Goal: Communication & Community: Answer question/provide support

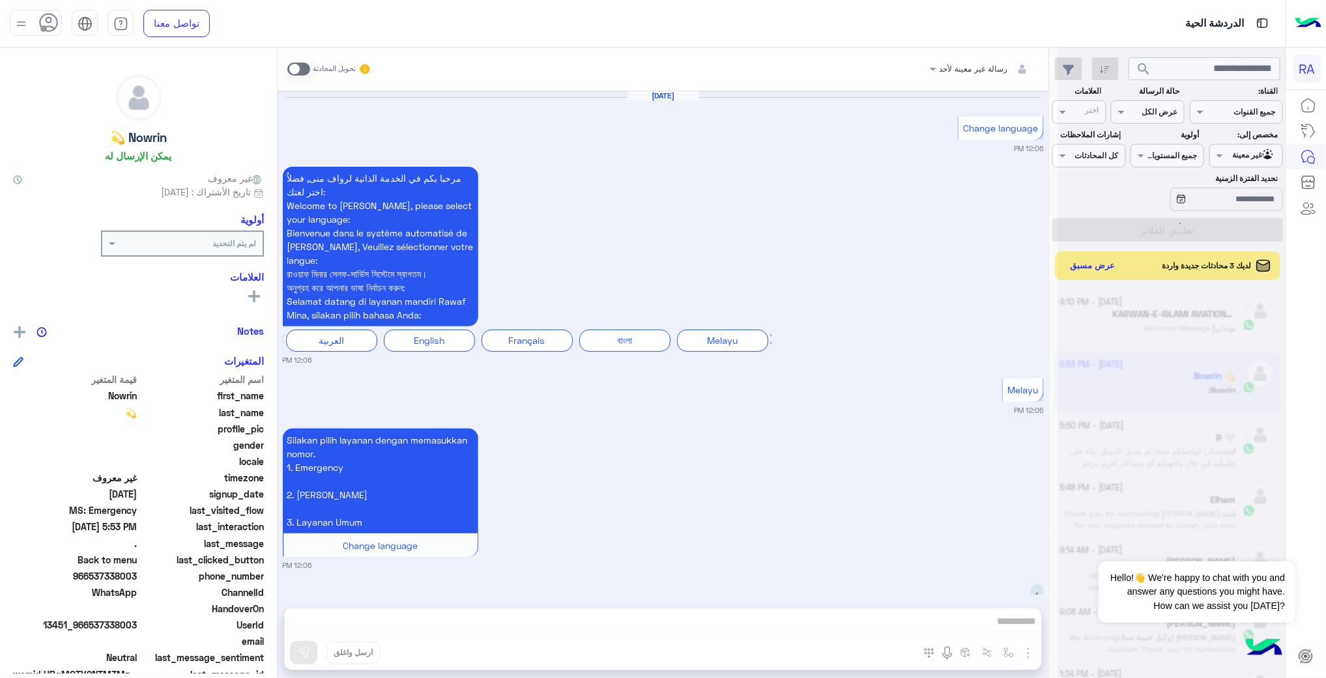
scroll to position [2200, 0]
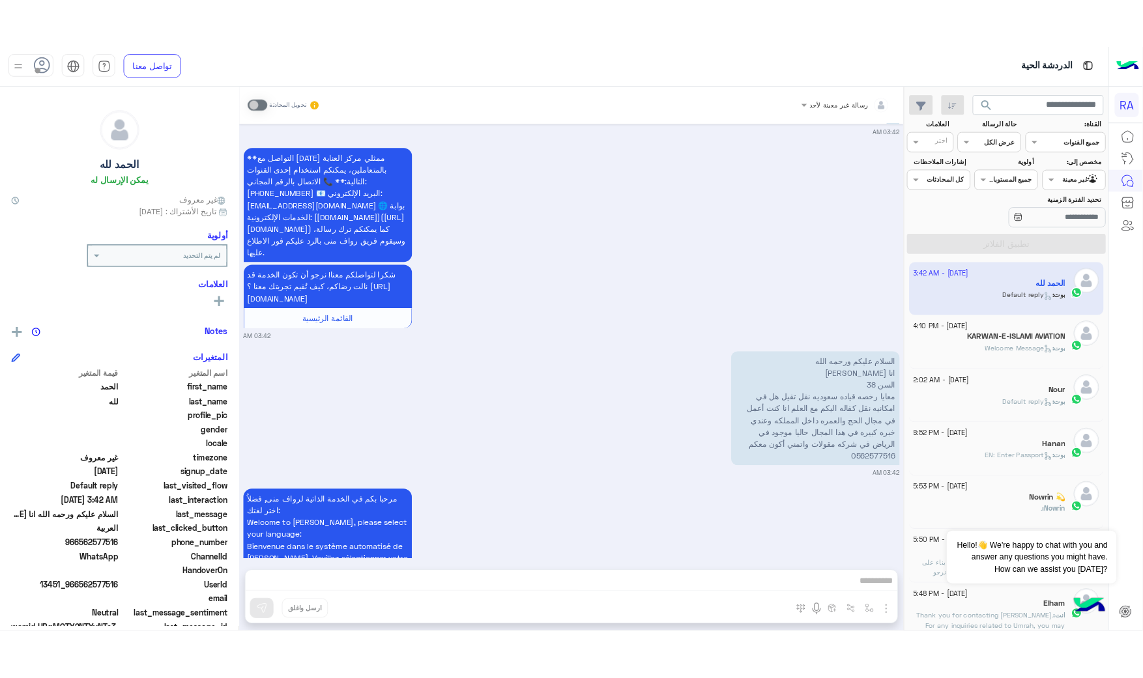
scroll to position [1197, 0]
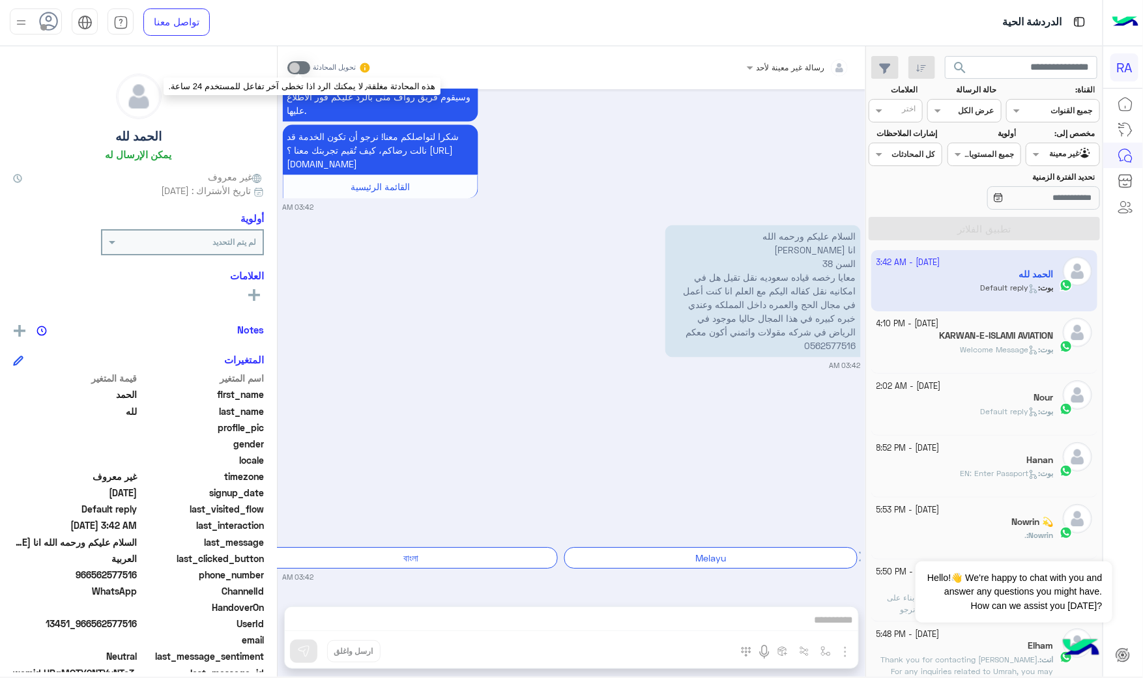
click at [304, 66] on span at bounding box center [298, 67] width 23 height 13
click at [988, 339] on h5 "KARWAN-E-ISLAMI AVIATION" at bounding box center [996, 335] width 114 height 11
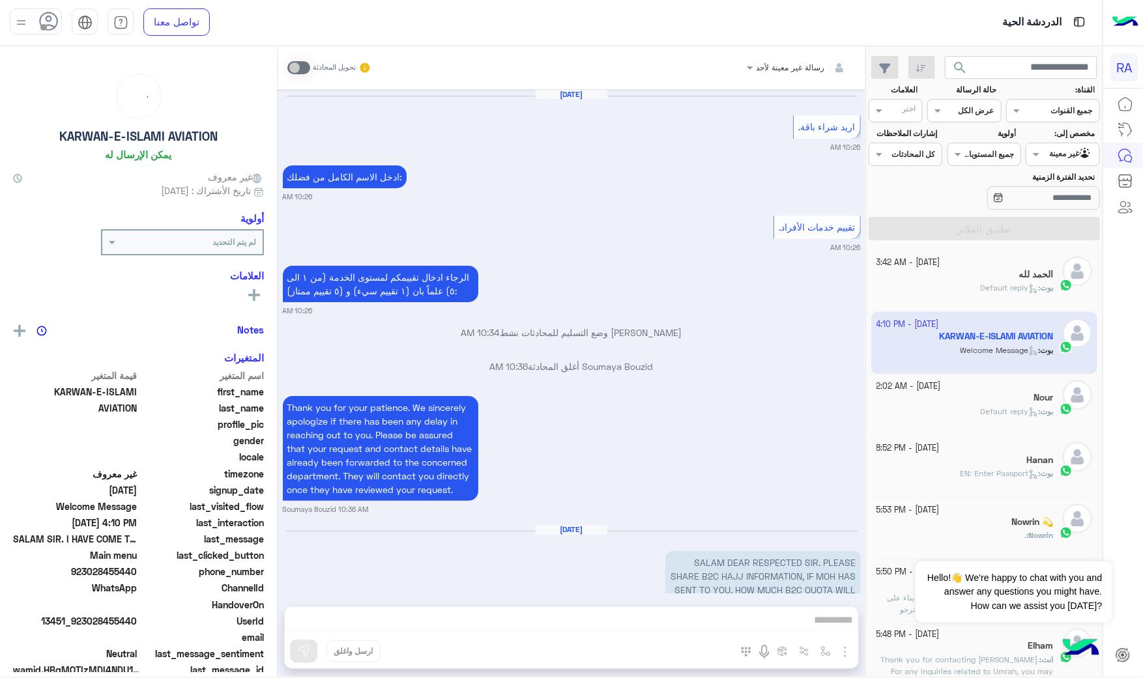
scroll to position [2583, 0]
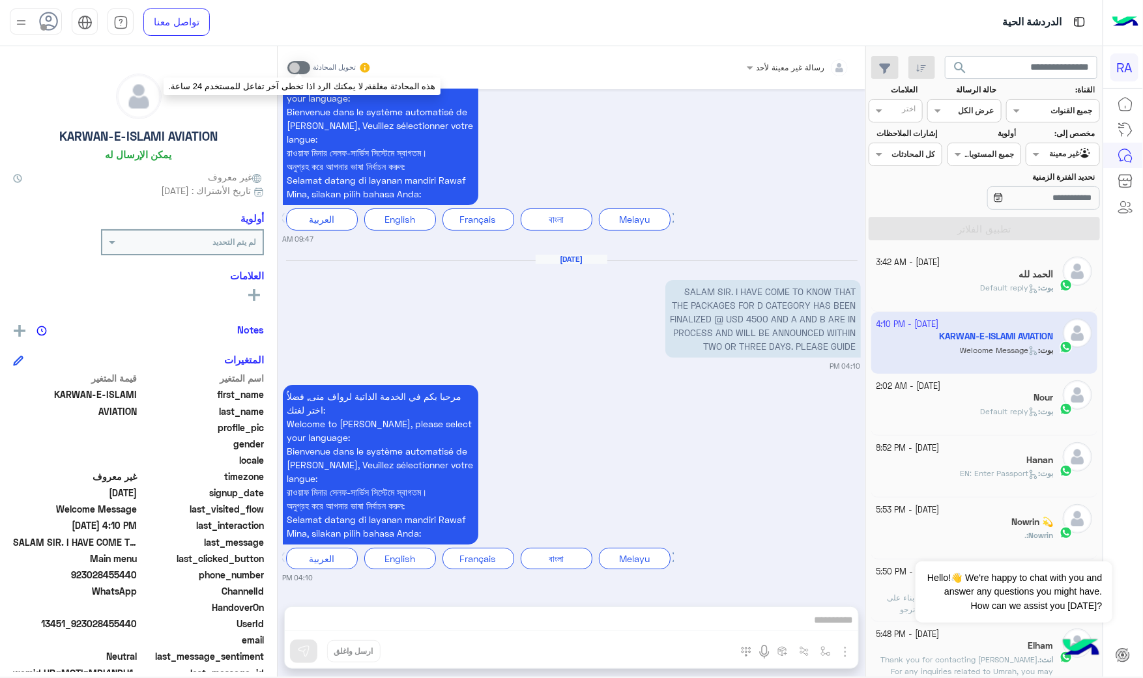
click at [303, 67] on span at bounding box center [298, 67] width 23 height 13
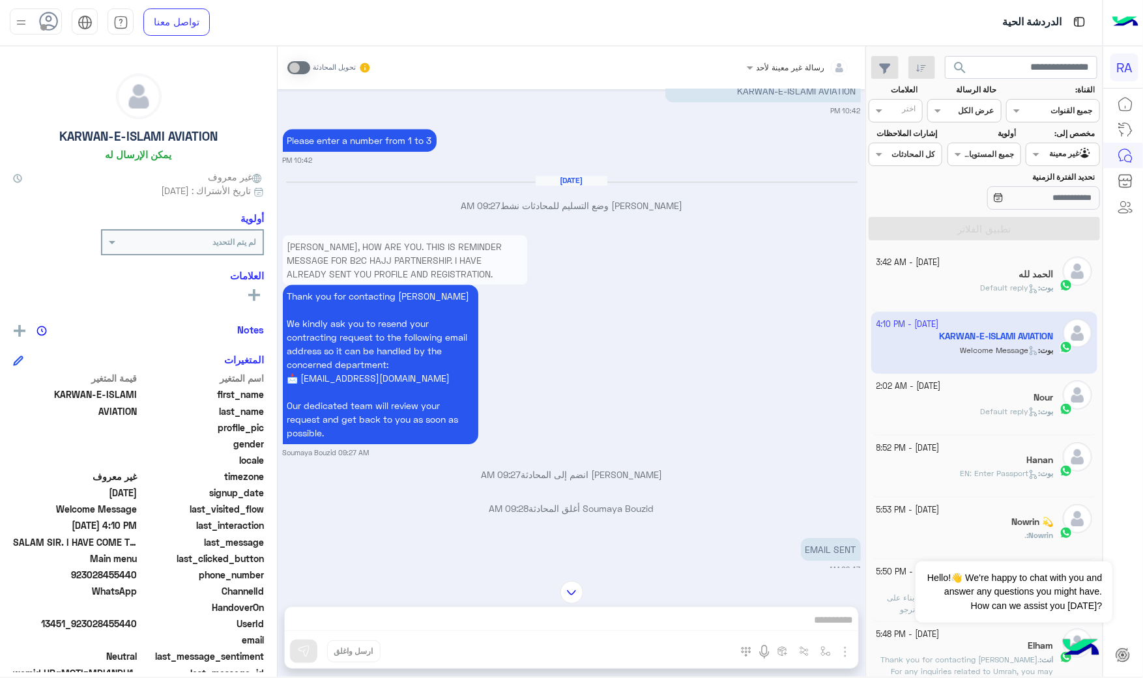
scroll to position [1933, 0]
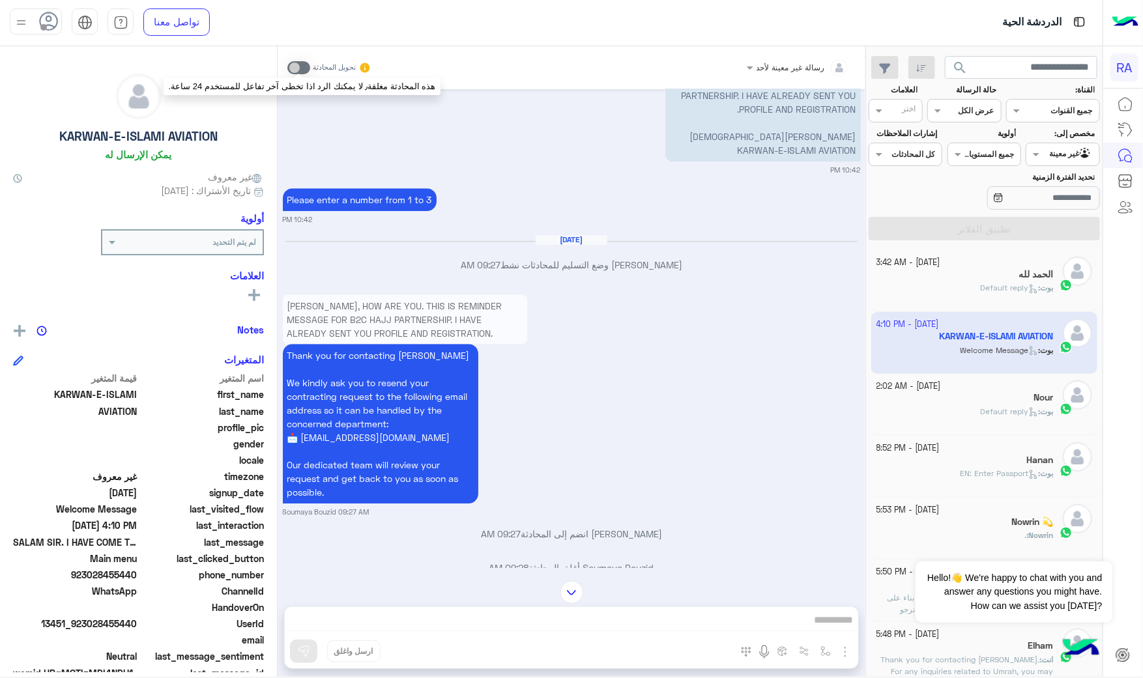
click at [306, 68] on span at bounding box center [298, 67] width 23 height 13
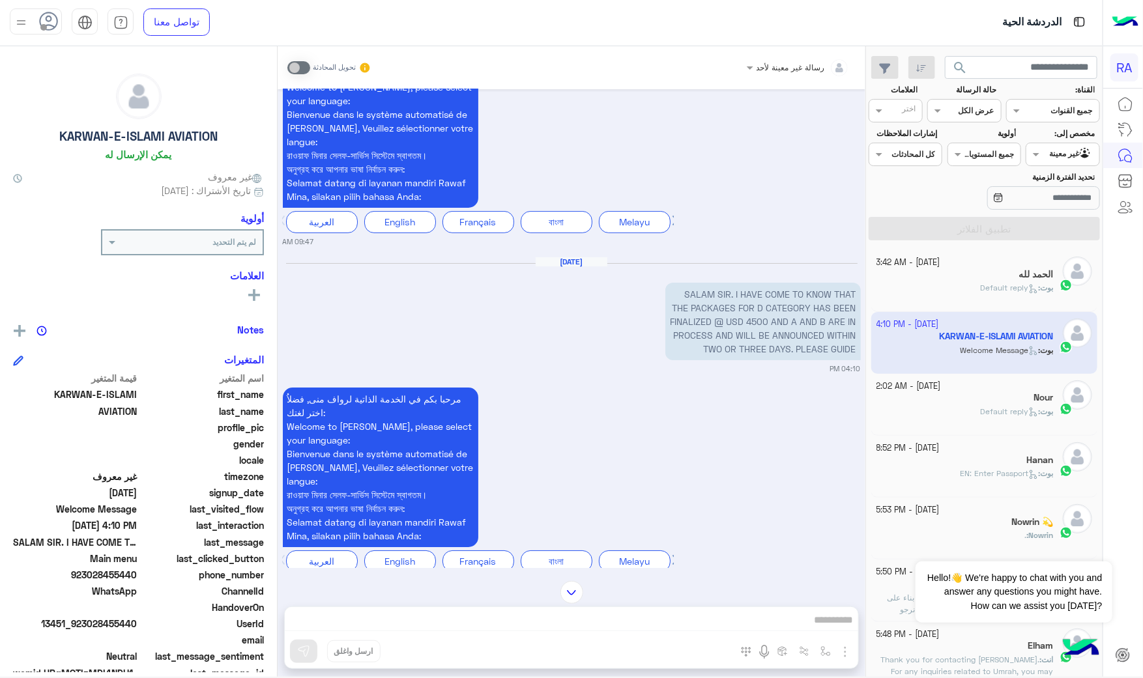
scroll to position [2583, 0]
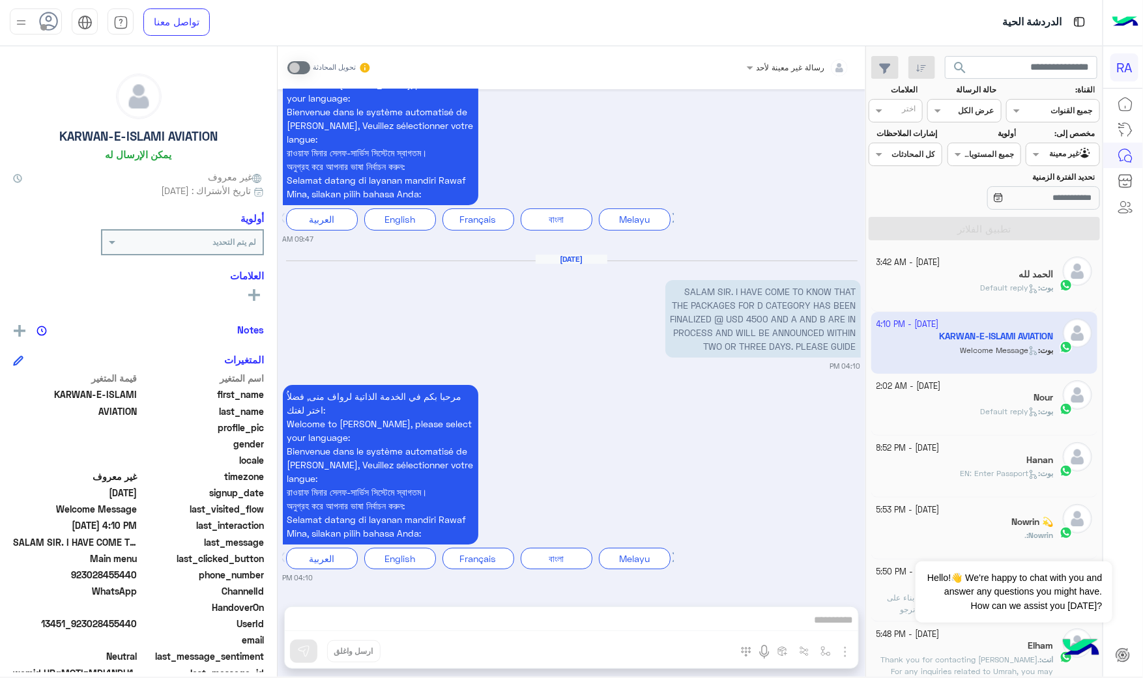
click at [178, 132] on h5 "KARWAN-E-ISLAMI AVIATION" at bounding box center [138, 136] width 158 height 15
copy h5 "KARWAN-E-ISLAMI AVIATION"
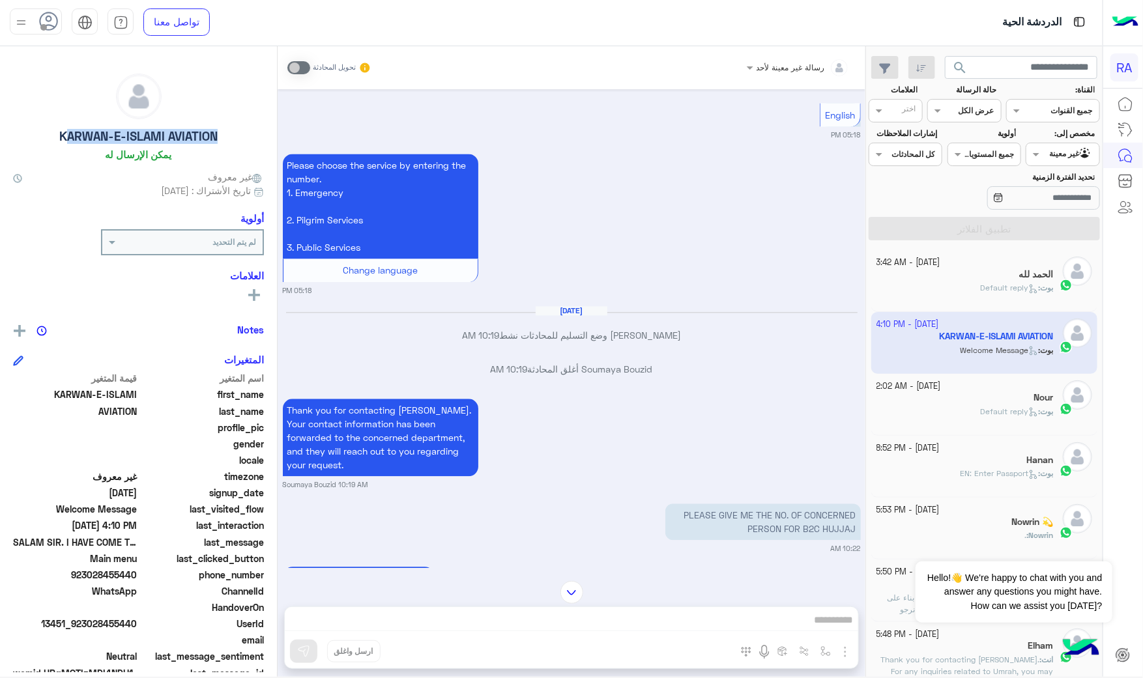
scroll to position [1376, 0]
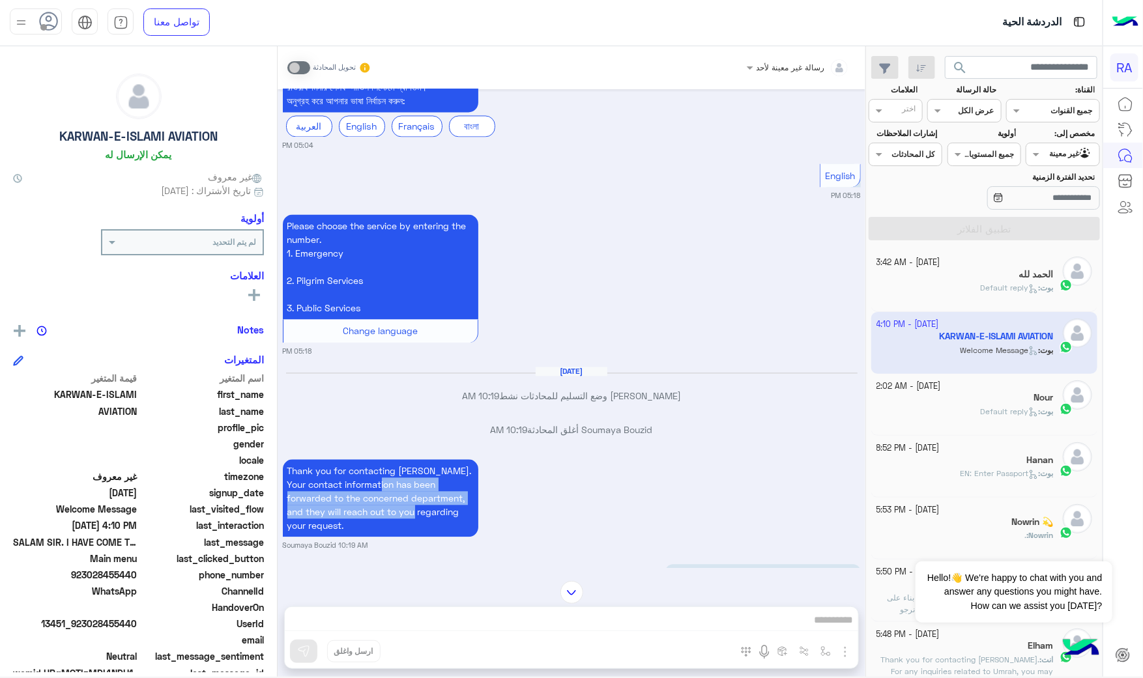
drag, startPoint x: 385, startPoint y: 459, endPoint x: 420, endPoint y: 485, distance: 43.8
click at [420, 485] on p "Thank you for contacting [PERSON_NAME]. Your contact information has been forwa…" at bounding box center [380, 499] width 195 height 78
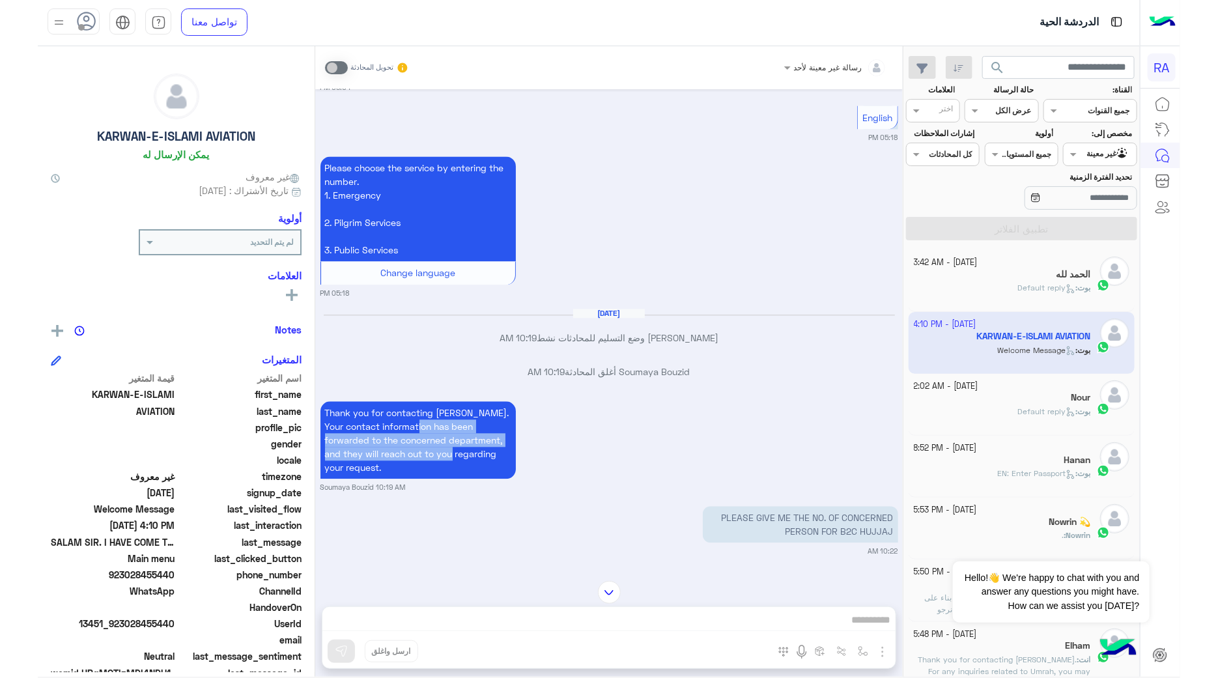
scroll to position [1231, 0]
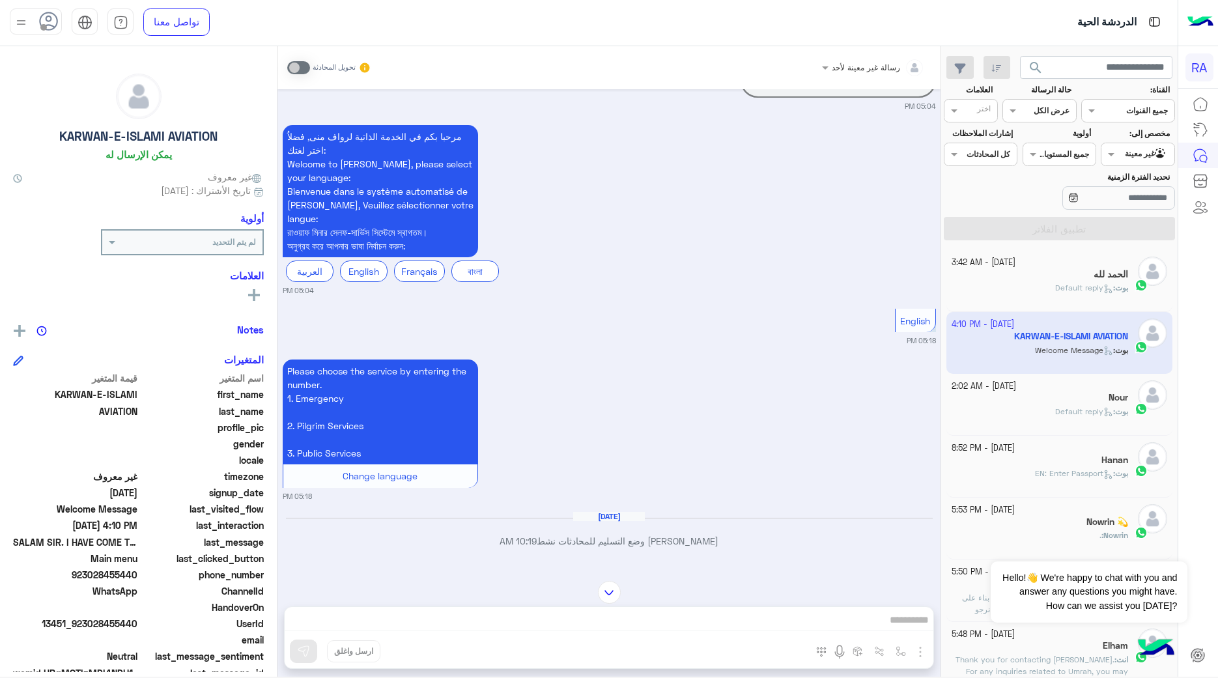
click at [105, 568] on span "923028455440" at bounding box center [75, 575] width 124 height 14
copy span "923028455440"
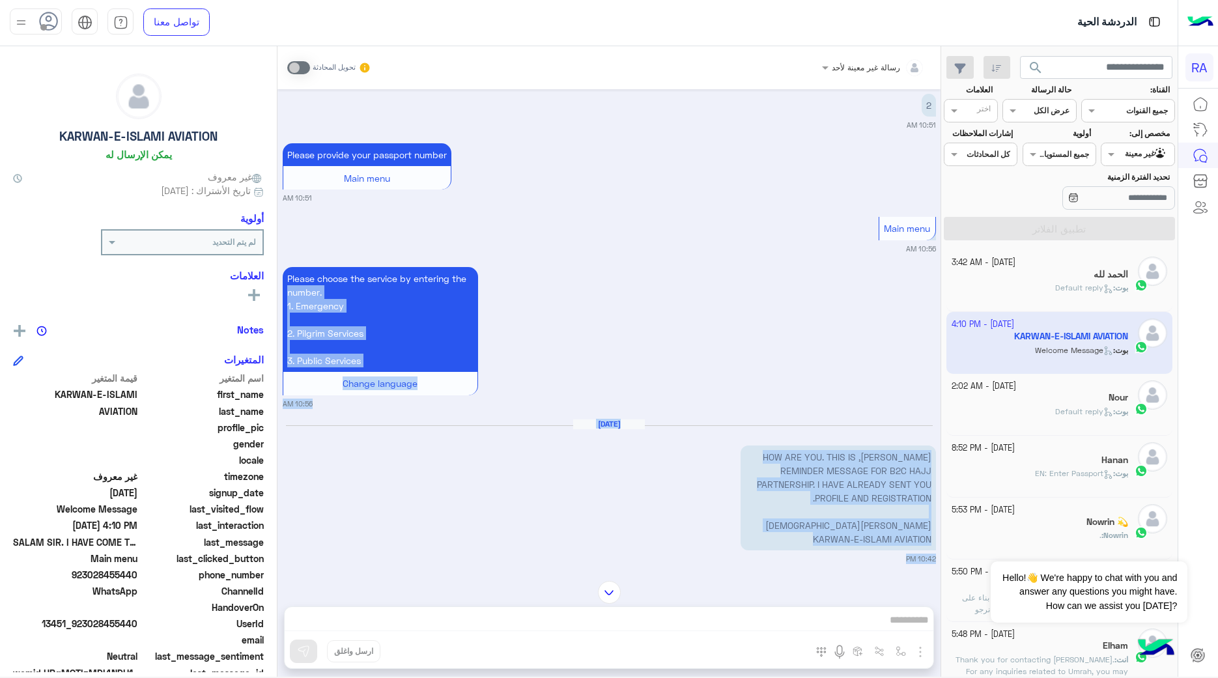
click at [753, 317] on div "[DATE] اريد شراء باقة. 10:26 AM ادخل الاسم الكامل من فضلك: 10:26 AM تقييم خدمات…" at bounding box center [608, 328] width 663 height 479
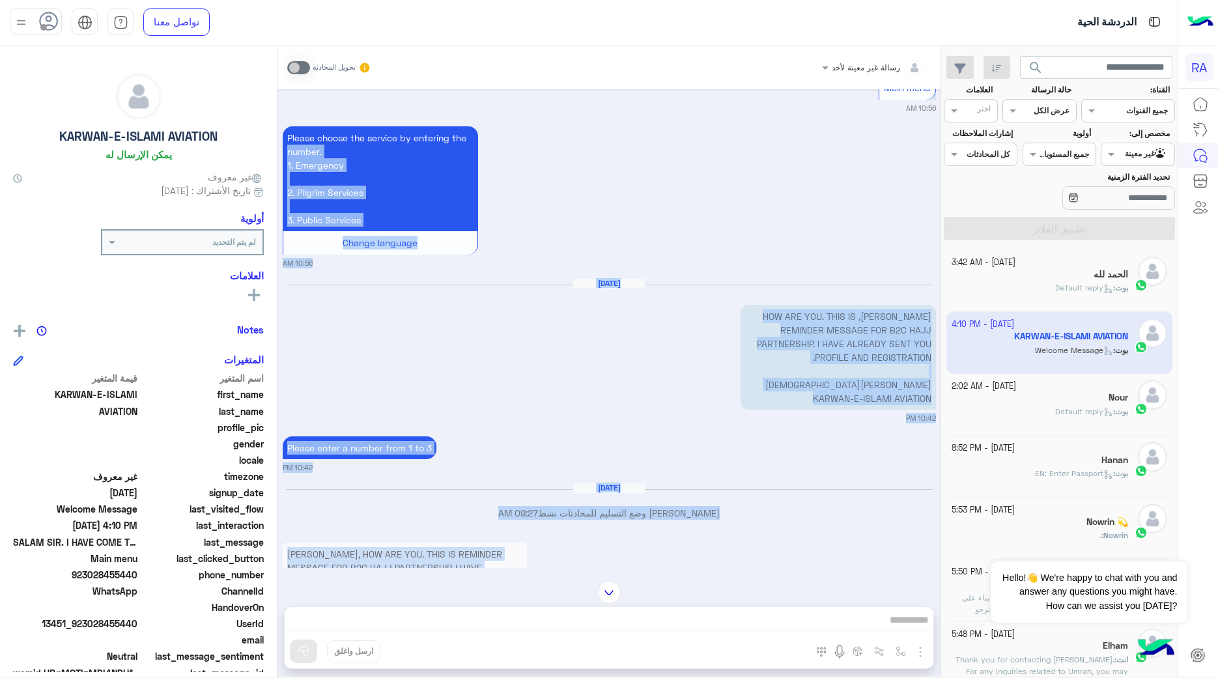
scroll to position [1833, 0]
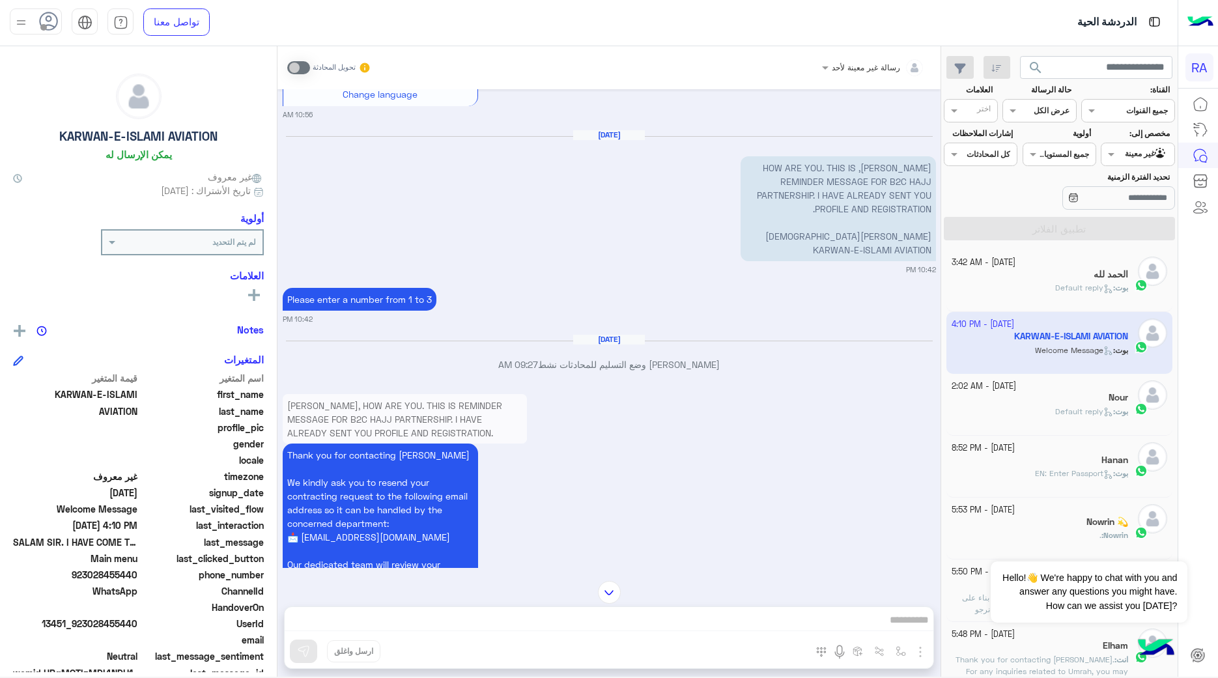
click at [277, 408] on mat-drawer "KARWAN-E-[DEMOGRAPHIC_DATA] AVIATION يمكن الإرسال له غير معروف تاريخ الأشتراك :…" at bounding box center [138, 364] width 277 height 636
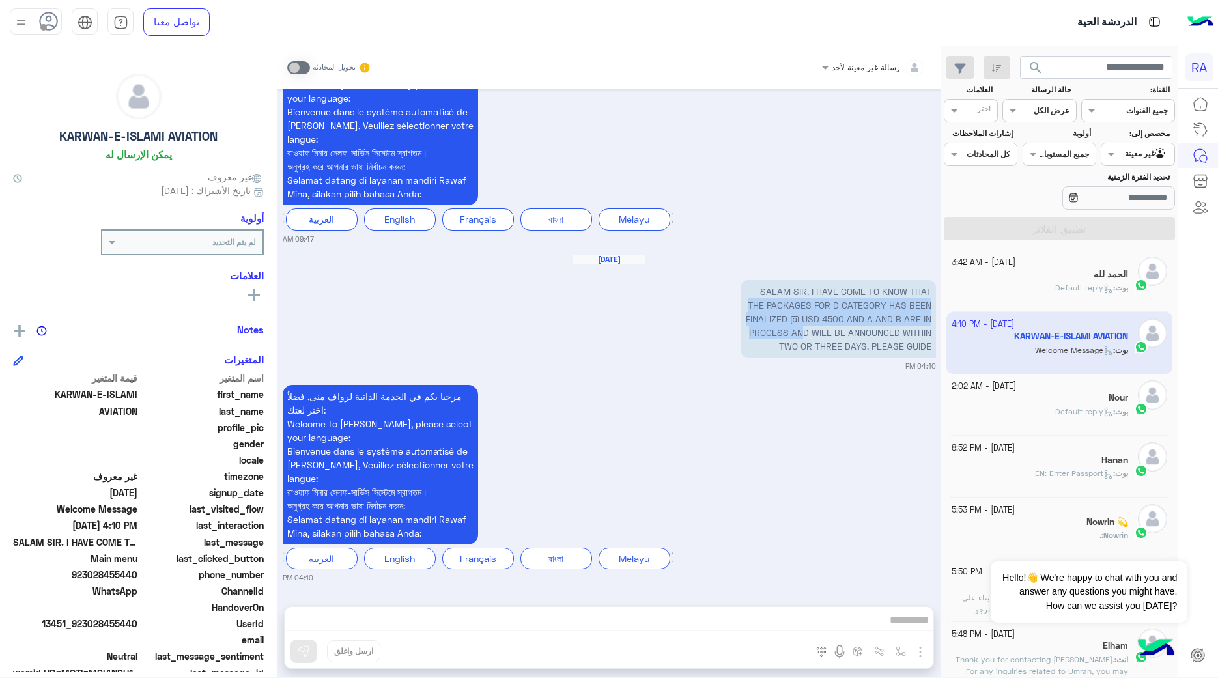
drag, startPoint x: 756, startPoint y: 282, endPoint x: 831, endPoint y: 324, distance: 85.7
click at [831, 324] on p "SALAM SIR. I HAVE COME TO KNOW THAT THE PACKAGES FOR D CATEGORY HAS BEEN FINALI…" at bounding box center [838, 319] width 195 height 78
click at [845, 323] on p "SALAM SIR. I HAVE COME TO KNOW THAT THE PACKAGES FOR D CATEGORY HAS BEEN FINALI…" at bounding box center [838, 319] width 195 height 78
click at [848, 323] on p "SALAM SIR. I HAVE COME TO KNOW THAT THE PACKAGES FOR D CATEGORY HAS BEEN FINALI…" at bounding box center [838, 319] width 195 height 78
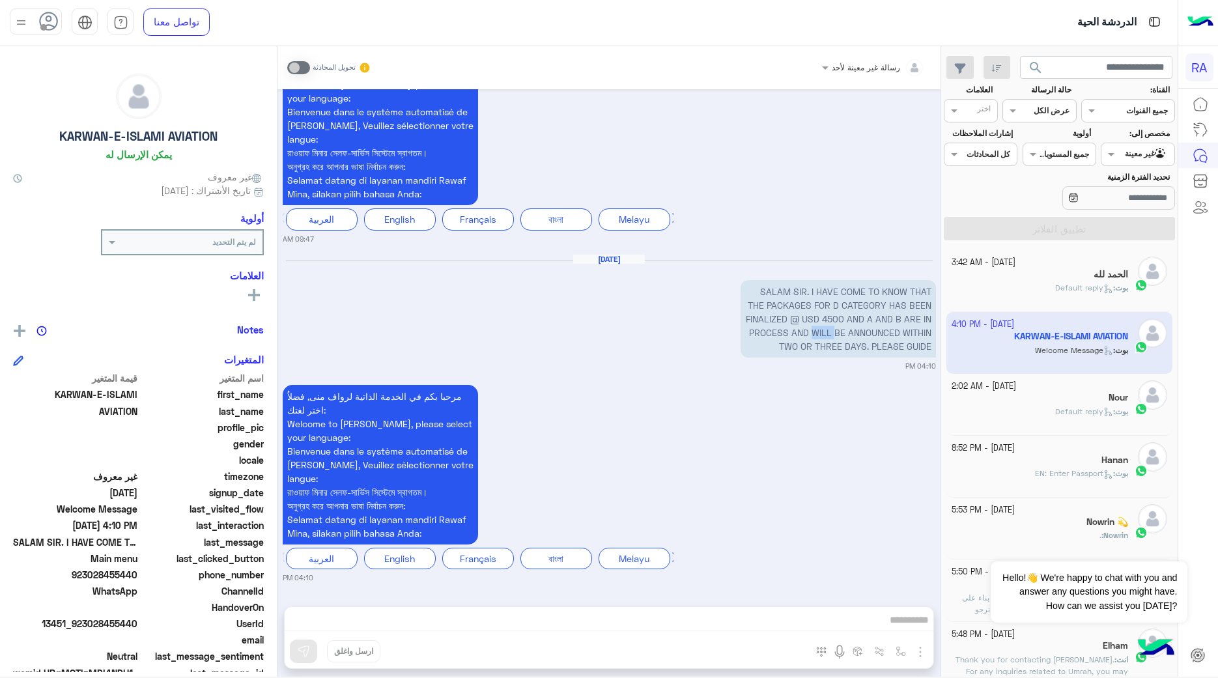
click at [848, 326] on p "SALAM SIR. I HAVE COME TO KNOW THAT THE PACKAGES FOR D CATEGORY HAS BEEN FINALI…" at bounding box center [838, 319] width 195 height 78
click at [933, 347] on p "SALAM SIR. I HAVE COME TO KNOW THAT THE PACKAGES FOR D CATEGORY HAS BEEN FINALI…" at bounding box center [838, 319] width 195 height 78
drag, startPoint x: 933, startPoint y: 347, endPoint x: 797, endPoint y: 316, distance: 139.0
click at [797, 316] on p "SALAM SIR. I HAVE COME TO KNOW THAT THE PACKAGES FOR D CATEGORY HAS BEEN FINALI…" at bounding box center [838, 319] width 195 height 78
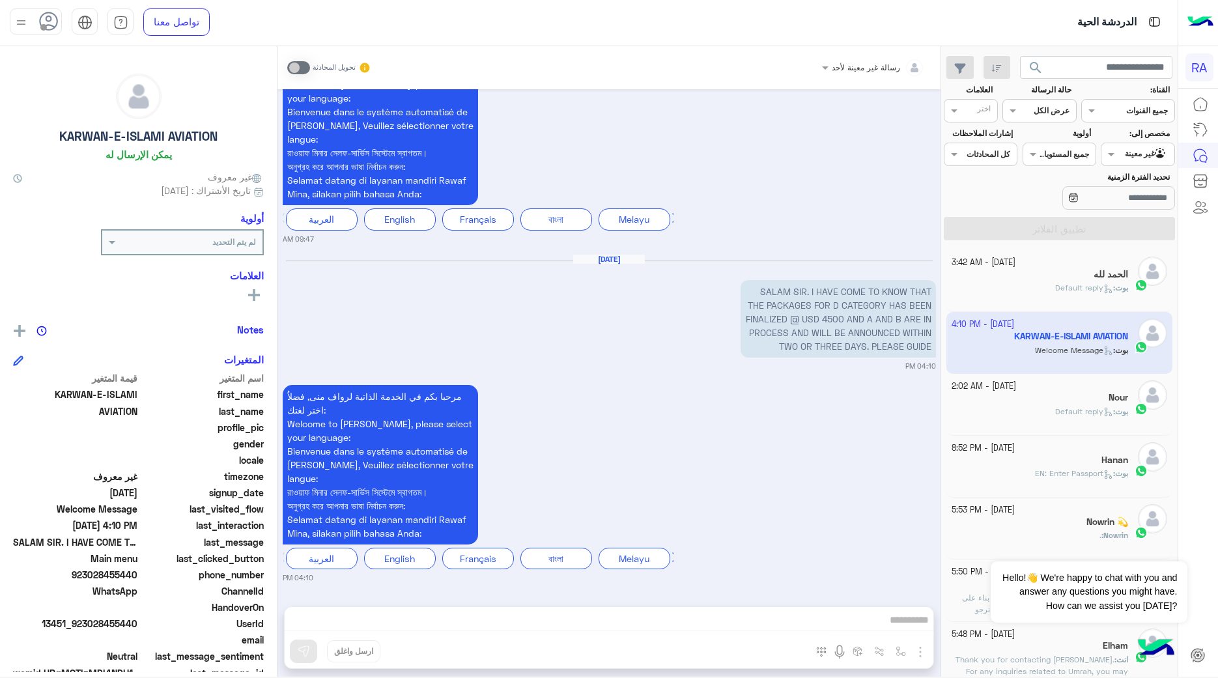
click at [783, 280] on p "SALAM SIR. I HAVE COME TO KNOW THAT THE PACKAGES FOR D CATEGORY HAS BEEN FINALI…" at bounding box center [838, 319] width 195 height 78
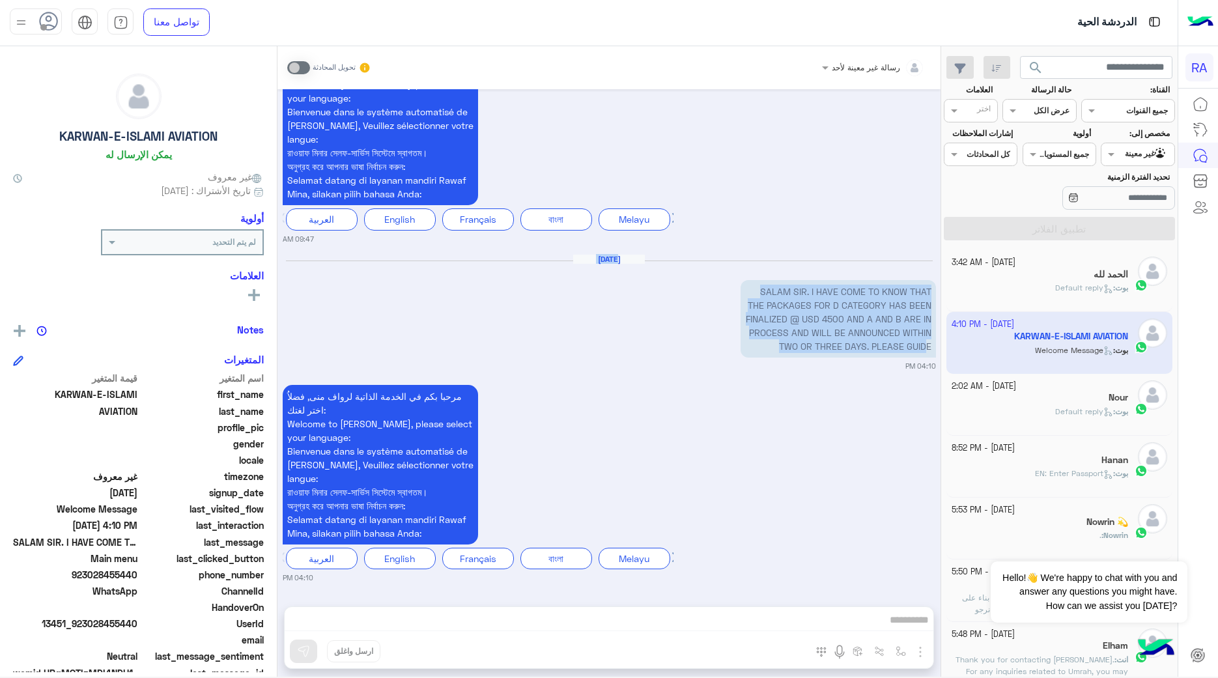
drag, startPoint x: 778, startPoint y: 255, endPoint x: 926, endPoint y: 347, distance: 175.0
click at [926, 347] on div "[DATE] SALAM SIR. I HAVE COME TO KNOW THAT THE PACKAGES FOR D CATEGORY HAS BEEN…" at bounding box center [609, 313] width 653 height 118
copy div "[DATE] SALAM SIR. I HAVE COME TO KNOW THAT THE PACKAGES FOR D CATEGORY HAS BEEN…"
click at [780, 326] on p "SALAM SIR. I HAVE COME TO KNOW THAT THE PACKAGES FOR D CATEGORY HAS BEEN FINALI…" at bounding box center [838, 319] width 195 height 78
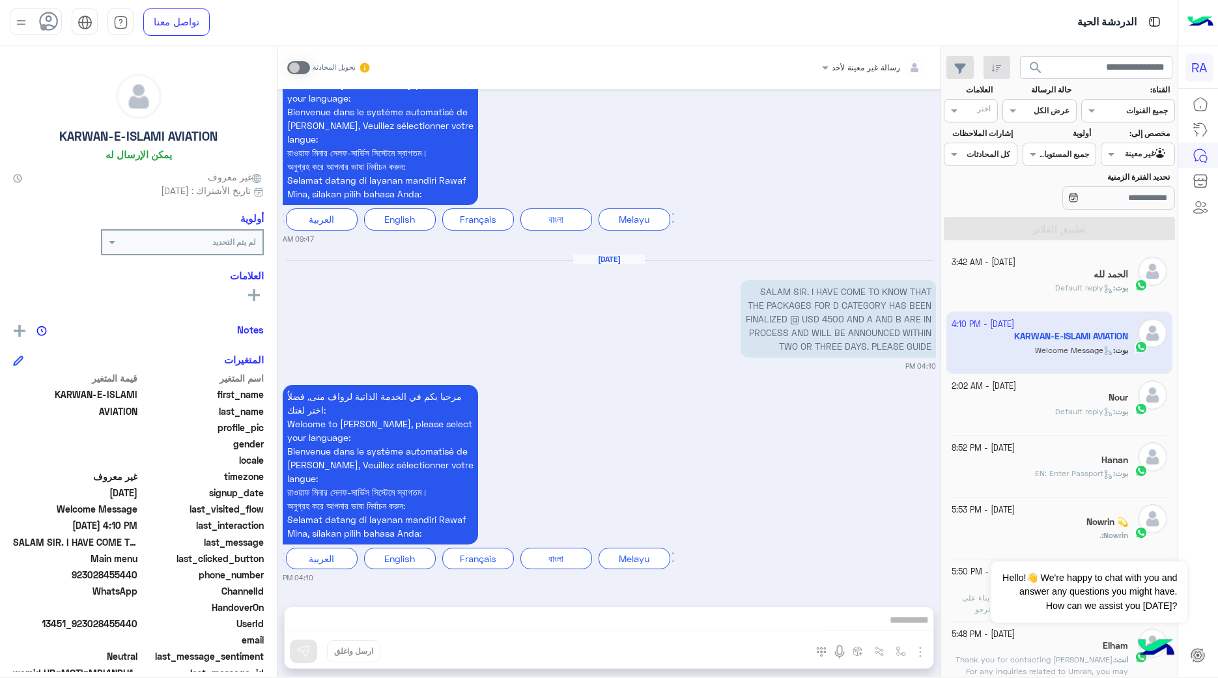
click at [53, 27] on icon at bounding box center [49, 22] width 20 height 20
